Goal: Task Accomplishment & Management: Use online tool/utility

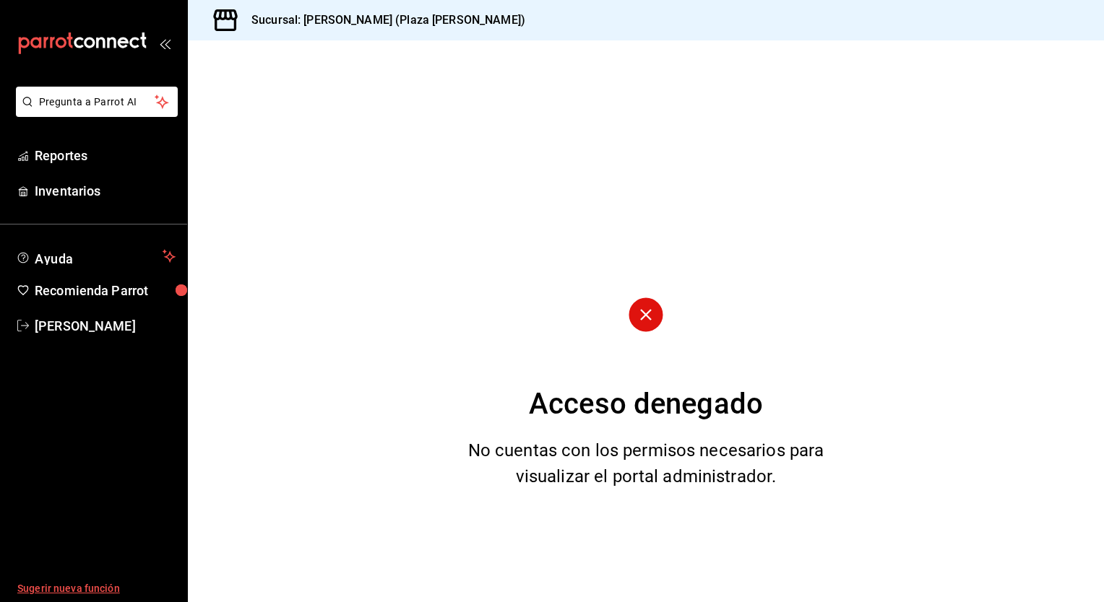
click at [90, 594] on span "Sugerir nueva función" at bounding box center [96, 589] width 158 height 15
click at [75, 157] on span "Reportes" at bounding box center [105, 156] width 141 height 20
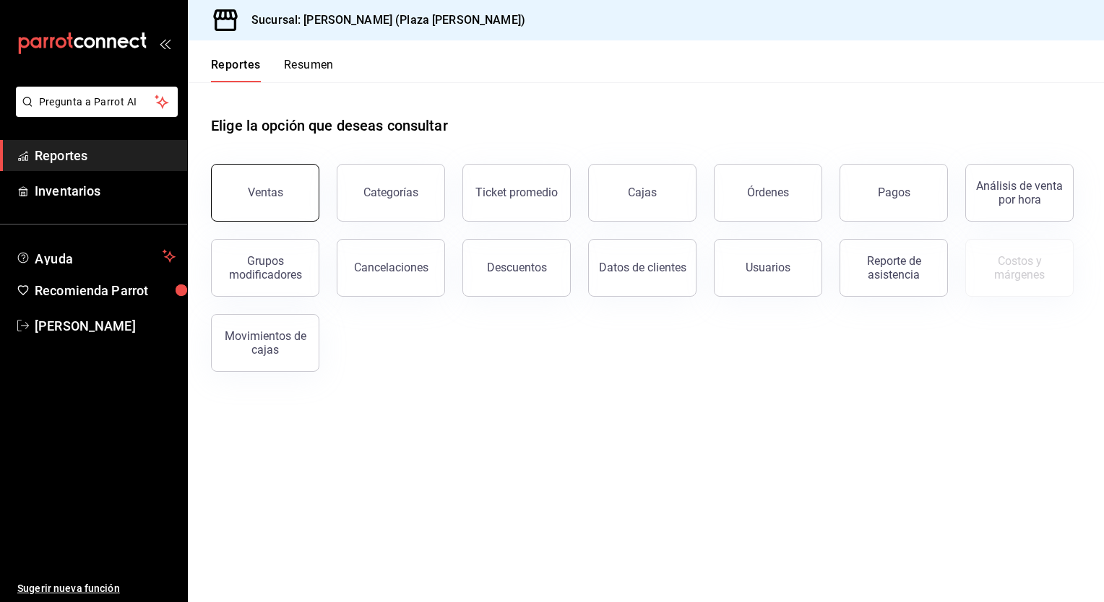
click at [258, 198] on div "Ventas" at bounding box center [265, 193] width 35 height 14
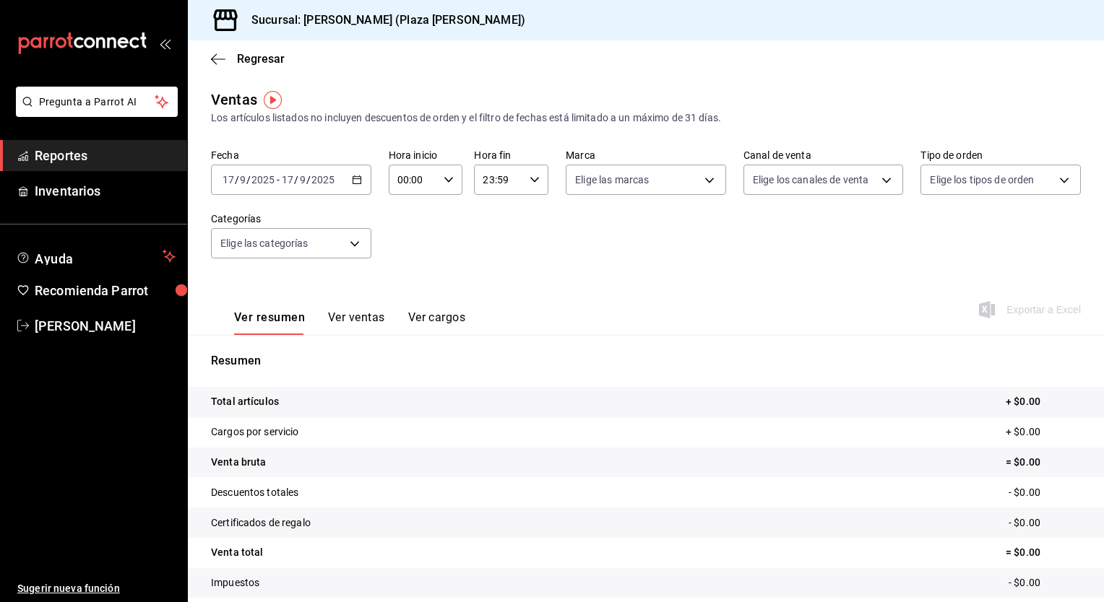
click at [358, 186] on div "[DATE] [DATE] - [DATE] [DATE]" at bounding box center [291, 180] width 160 height 30
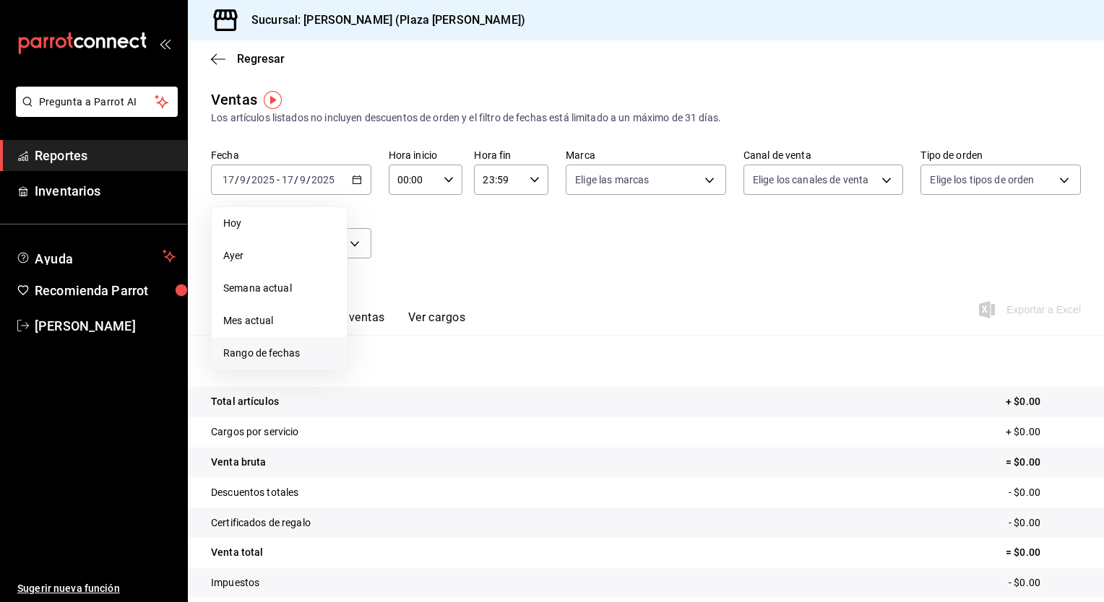
click at [282, 357] on span "Rango de fechas" at bounding box center [279, 353] width 112 height 15
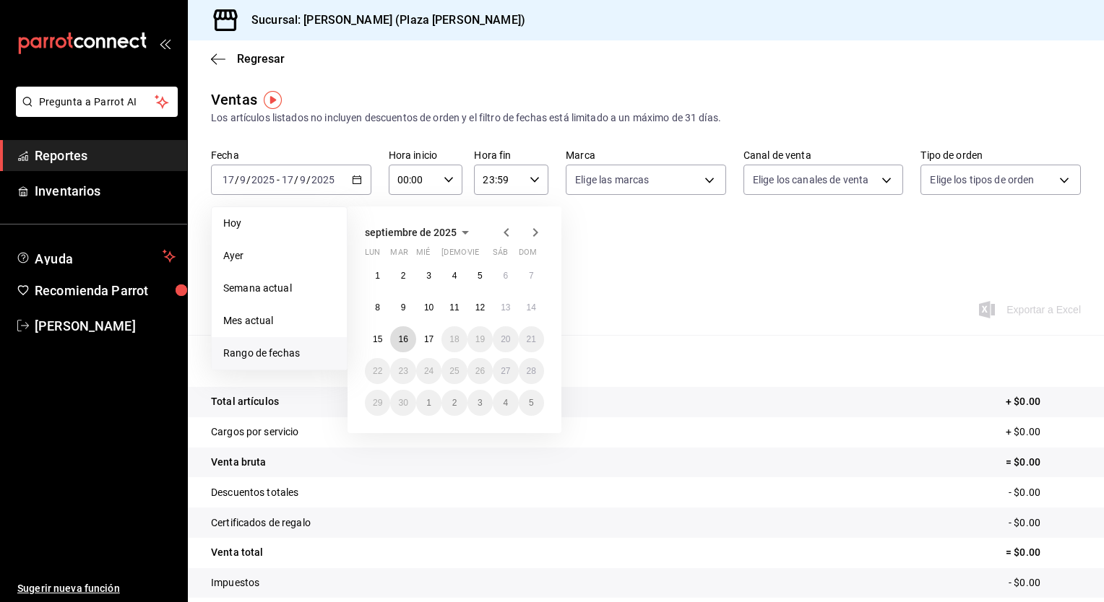
click at [403, 347] on button "16" at bounding box center [402, 340] width 25 height 26
click at [425, 344] on button "17" at bounding box center [428, 340] width 25 height 26
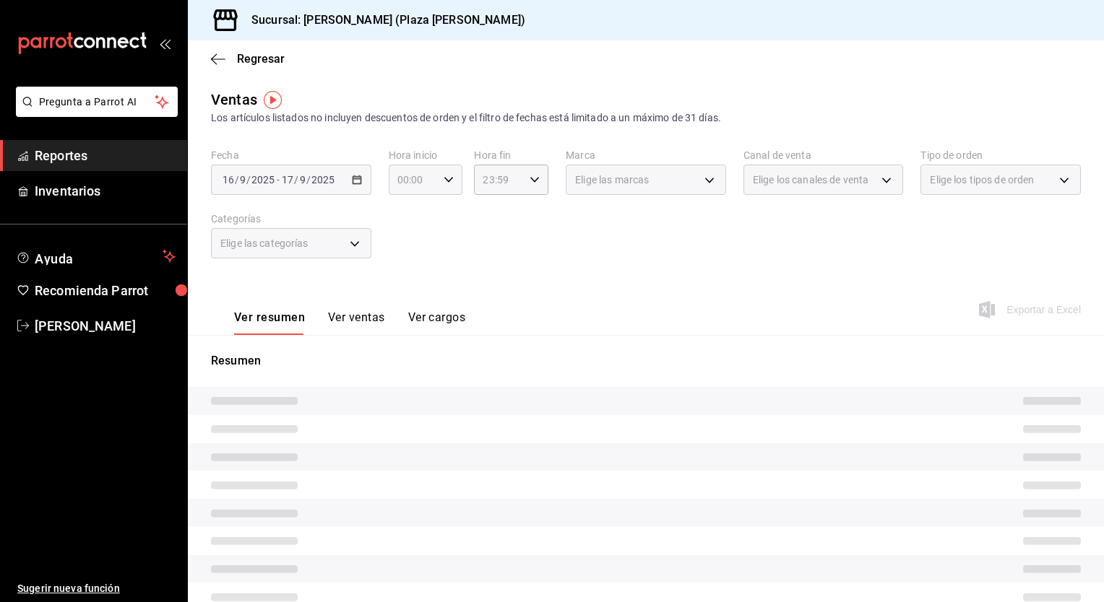
click at [444, 181] on icon "button" at bounding box center [449, 180] width 10 height 10
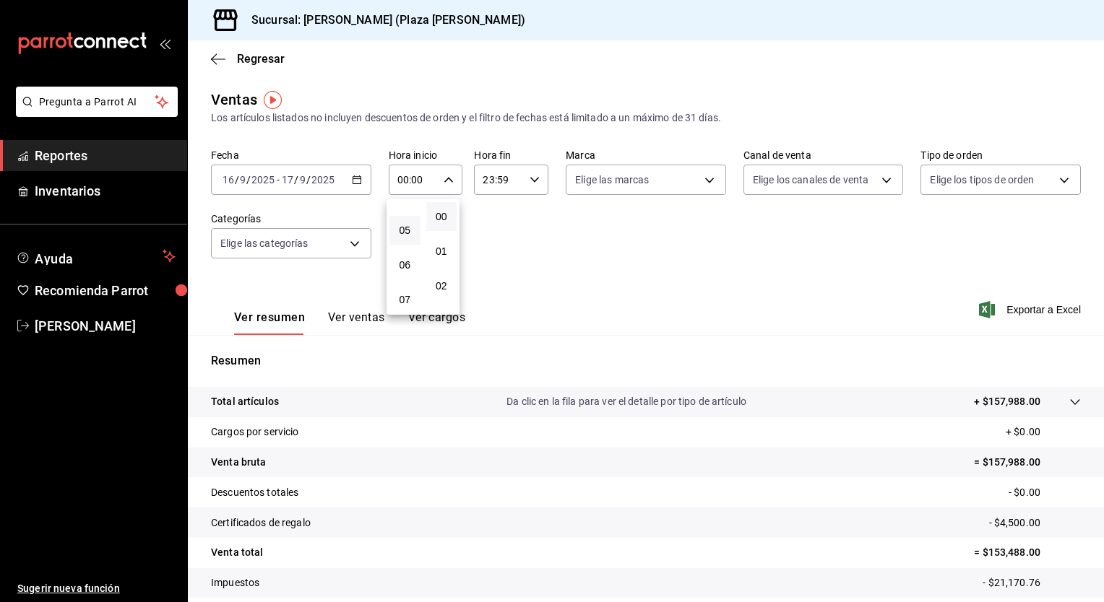
scroll to position [144, 0]
click at [401, 251] on span "05" at bounding box center [405, 246] width 14 height 12
type input "05:00"
click at [532, 188] on div at bounding box center [552, 301] width 1104 height 602
click at [532, 181] on icon "button" at bounding box center [535, 180] width 10 height 10
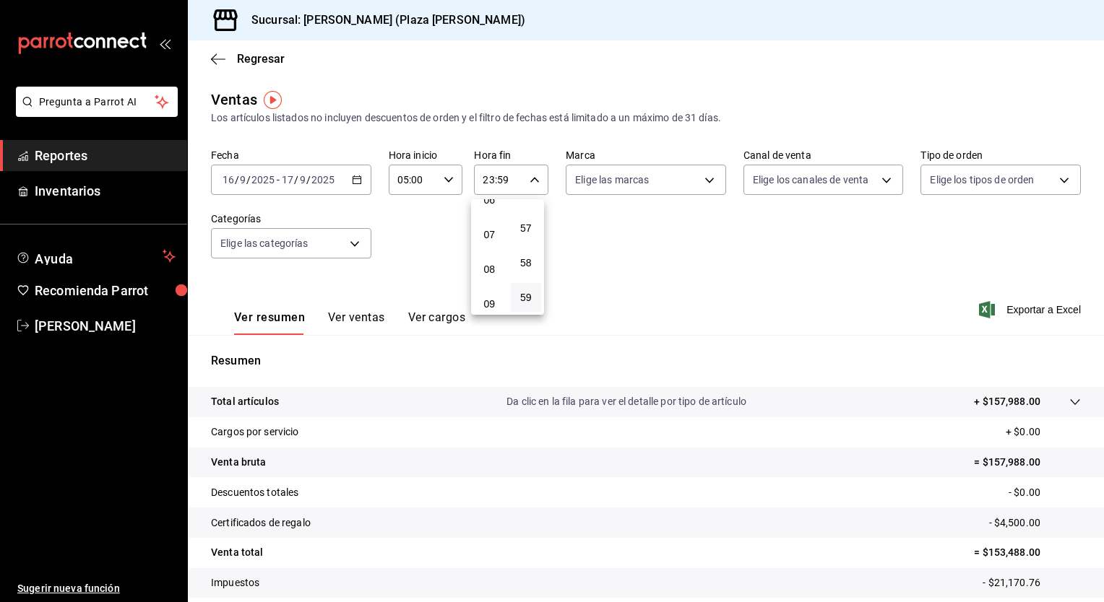
scroll to position [80, 0]
click at [491, 281] on span "04" at bounding box center [490, 275] width 14 height 12
type input "04:59"
click at [635, 265] on div at bounding box center [552, 301] width 1104 height 602
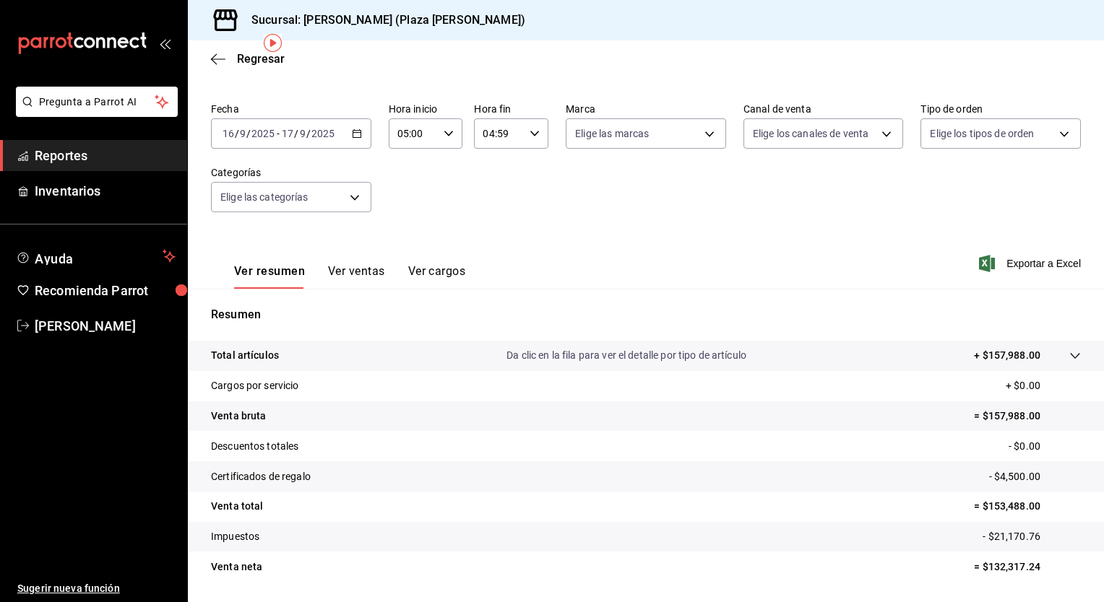
scroll to position [90, 0]
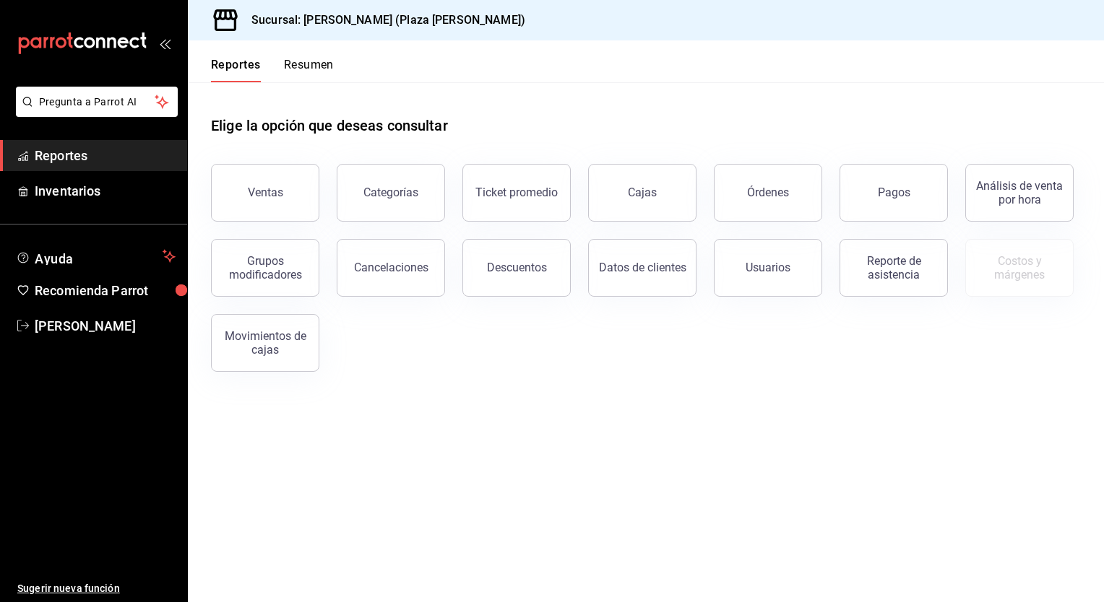
drag, startPoint x: 1044, startPoint y: 0, endPoint x: 656, endPoint y: 378, distance: 541.5
click at [656, 378] on div "Elige la opción que deseas consultar Ventas Categorías Ticket promedio Cajas Ór…" at bounding box center [646, 238] width 916 height 313
click at [262, 203] on button "Ventas" at bounding box center [265, 193] width 108 height 58
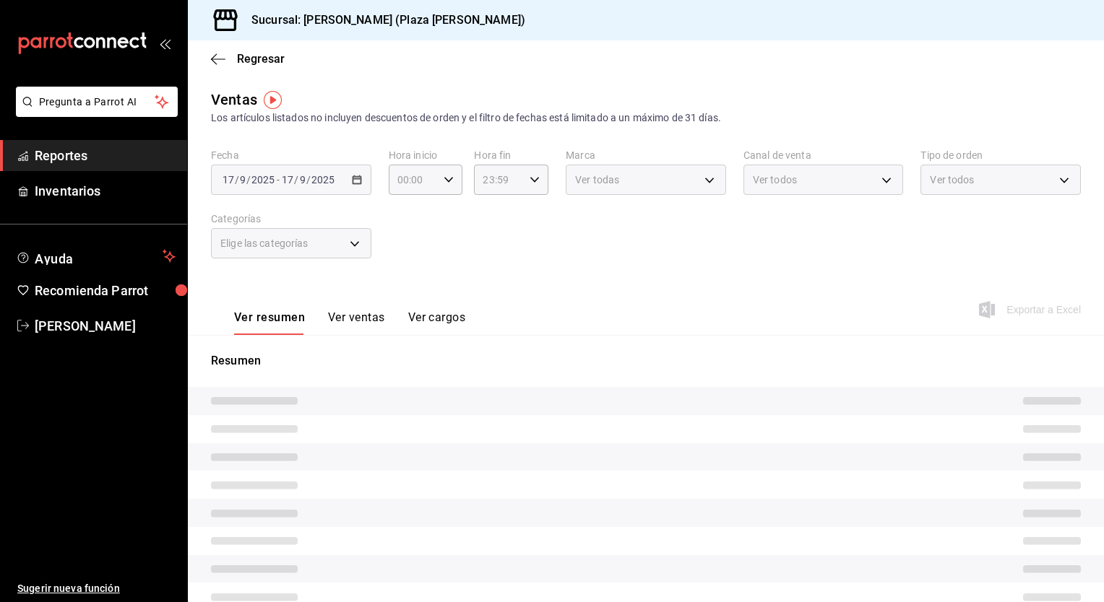
type input "05:00"
type input "04:59"
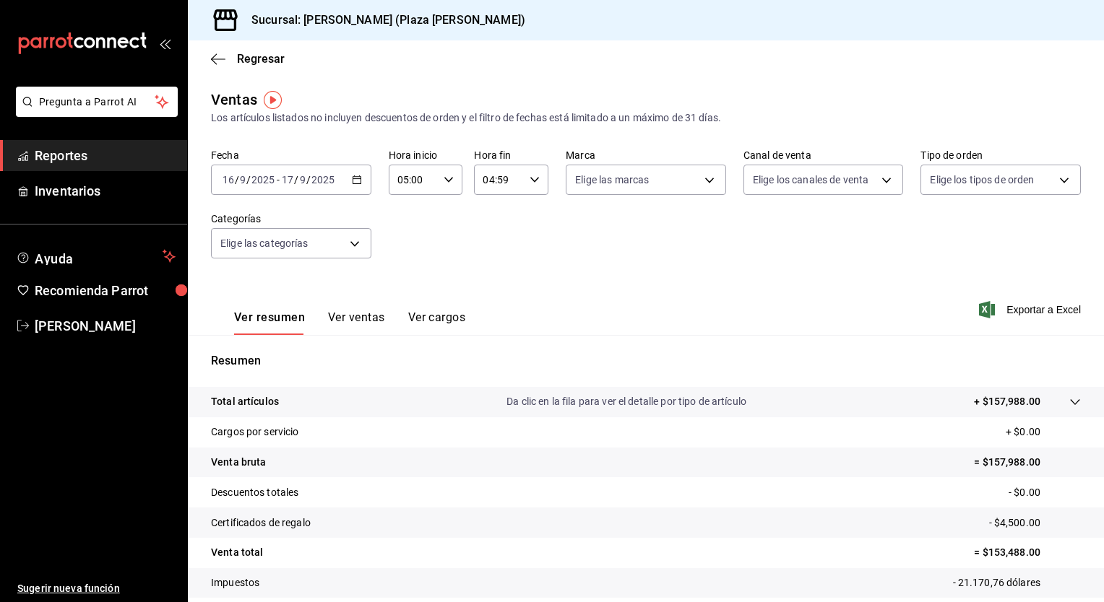
click at [358, 181] on icon "button" at bounding box center [357, 180] width 10 height 10
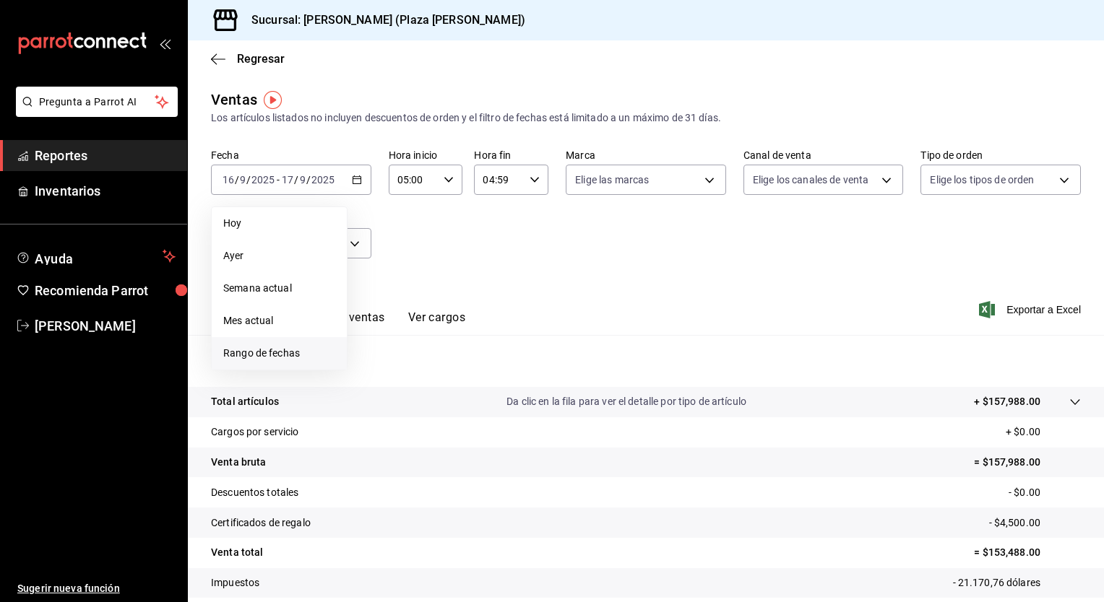
click at [298, 357] on span "Rango de fechas" at bounding box center [279, 353] width 112 height 15
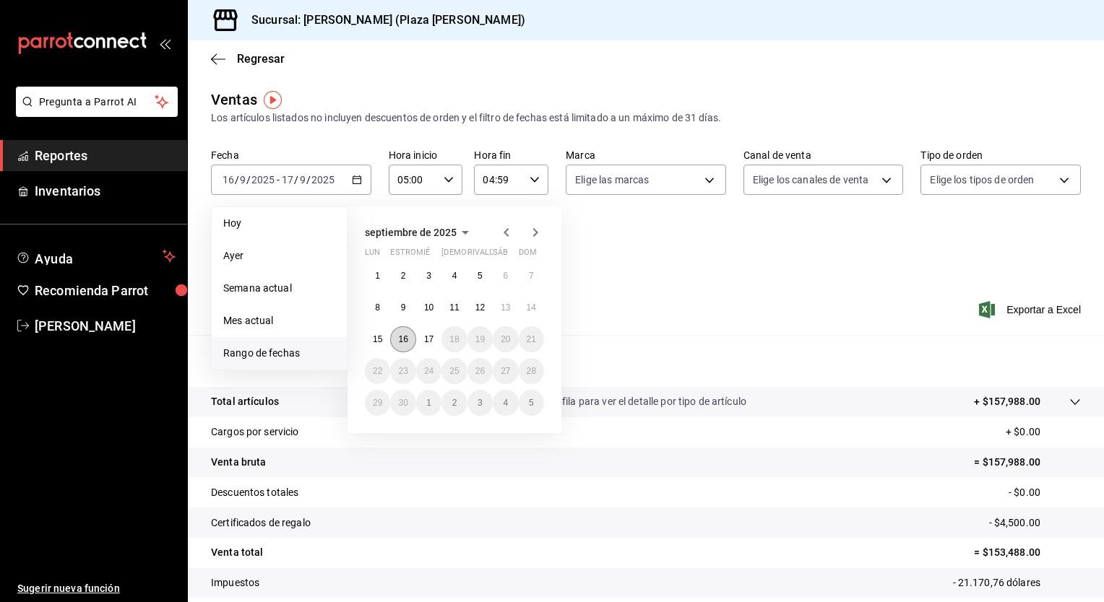
click at [412, 340] on button "16" at bounding box center [402, 340] width 25 height 26
click at [425, 340] on abbr "17" at bounding box center [428, 339] width 9 height 10
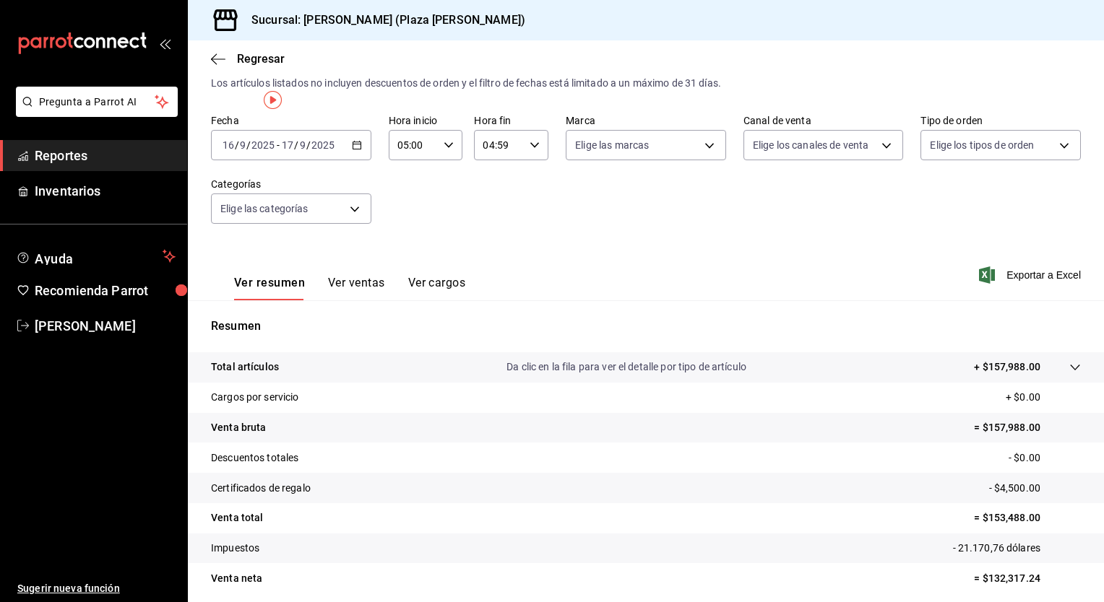
scroll to position [90, 0]
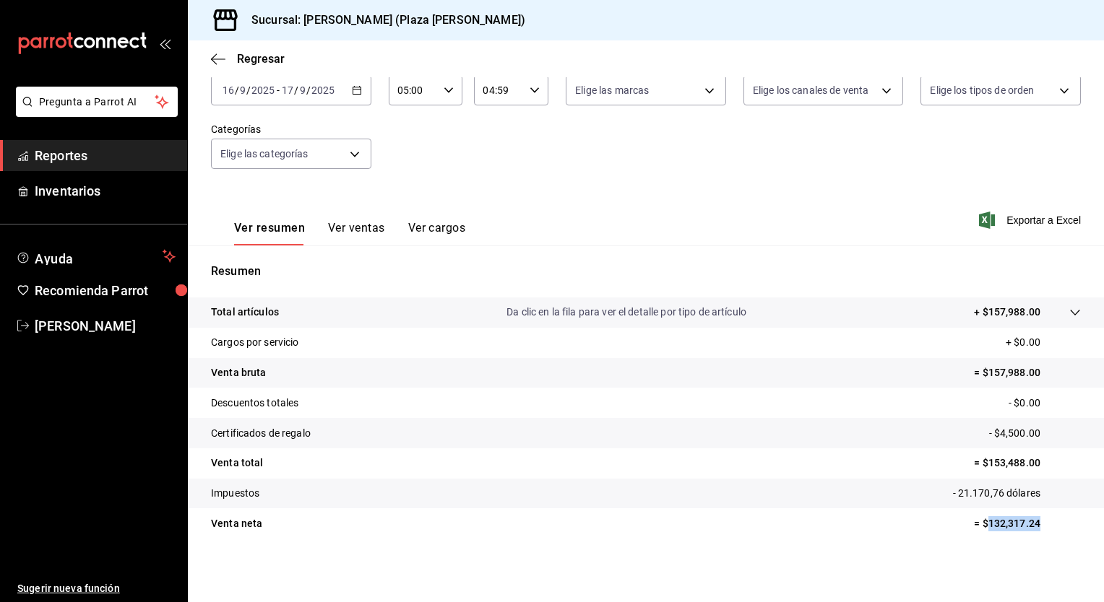
drag, startPoint x: 977, startPoint y: 528, endPoint x: 1048, endPoint y: 528, distance: 70.8
click at [1048, 528] on p "= $132,317.24" at bounding box center [1027, 524] width 107 height 15
drag, startPoint x: 1048, startPoint y: 528, endPoint x: 1007, endPoint y: 527, distance: 41.2
copy p "132,317.24"
click at [1044, 222] on font "Exportar a Excel" at bounding box center [1043, 221] width 74 height 12
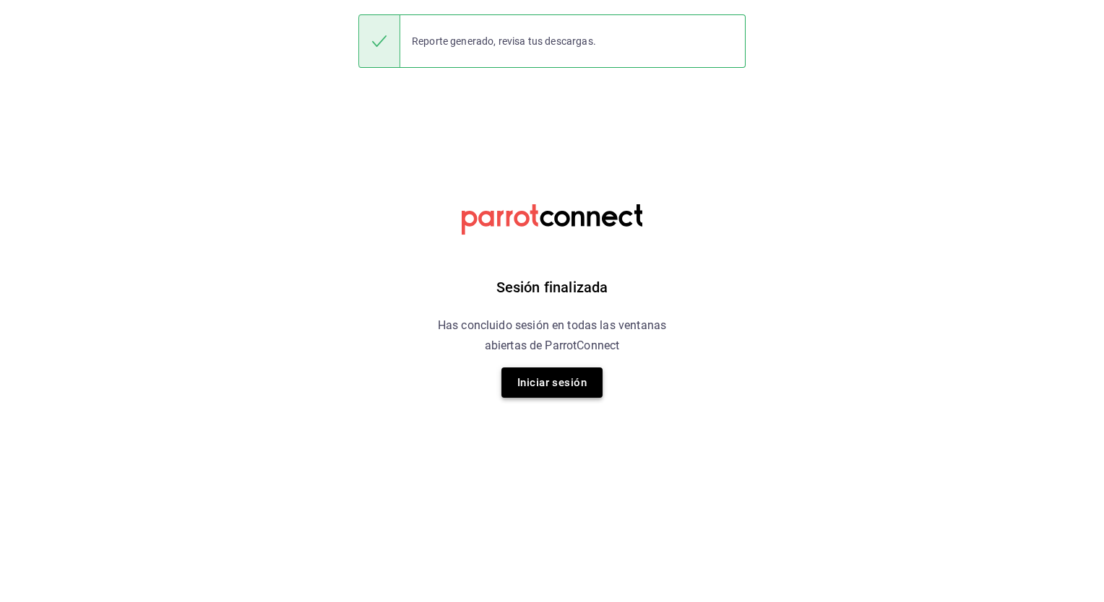
click at [559, 380] on button "Iniciar sesión" at bounding box center [551, 383] width 101 height 30
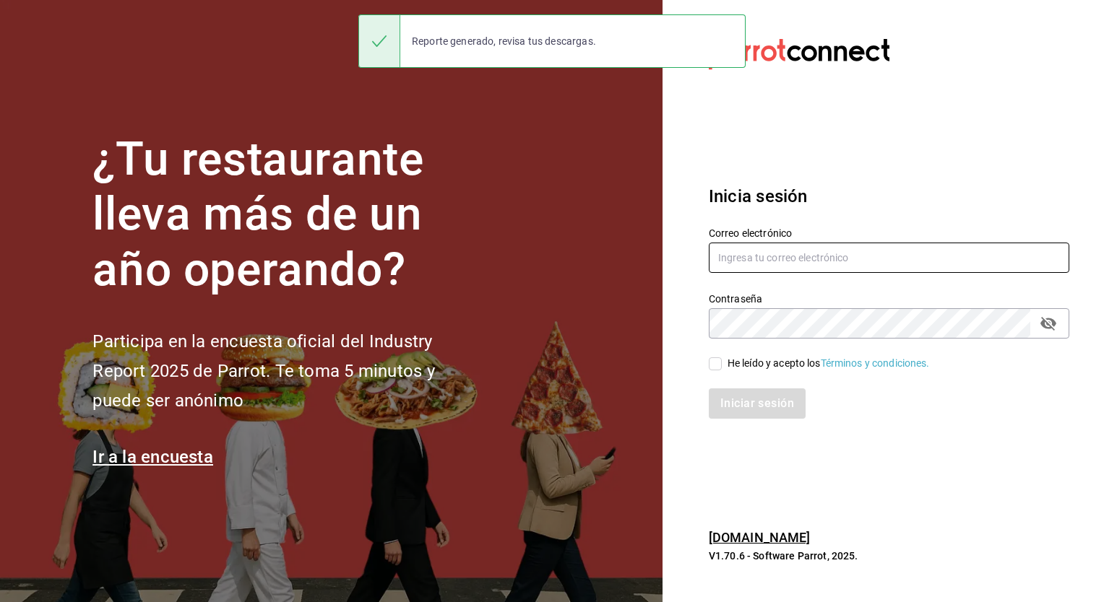
type input "jose.garcia@grupocosteno.com"
